Goal: Find specific page/section: Find specific page/section

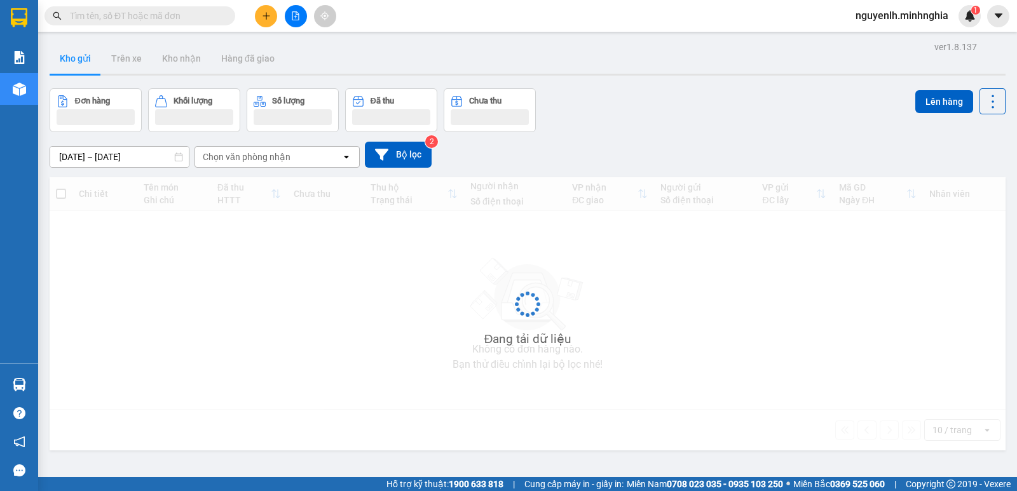
click at [144, 13] on input "text" at bounding box center [145, 16] width 150 height 14
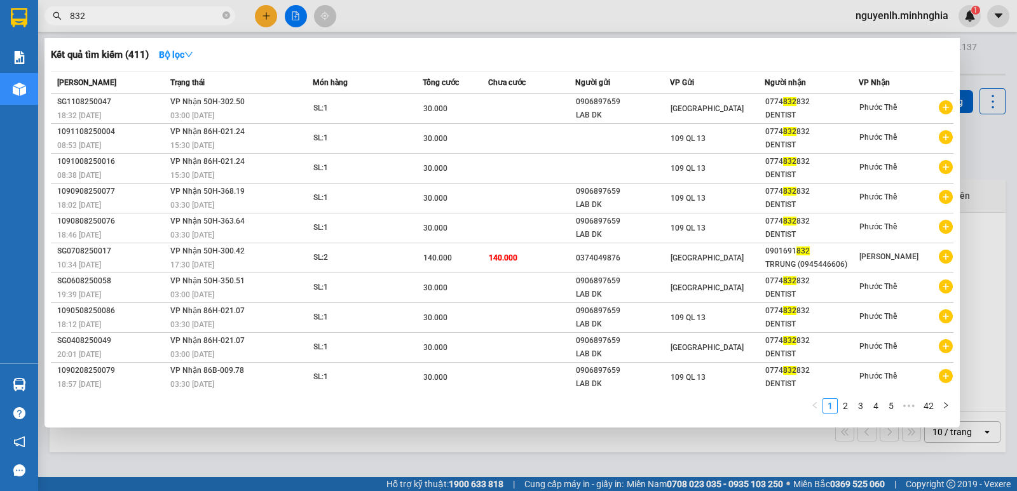
type input "832"
